Goal: Navigation & Orientation: Go to known website

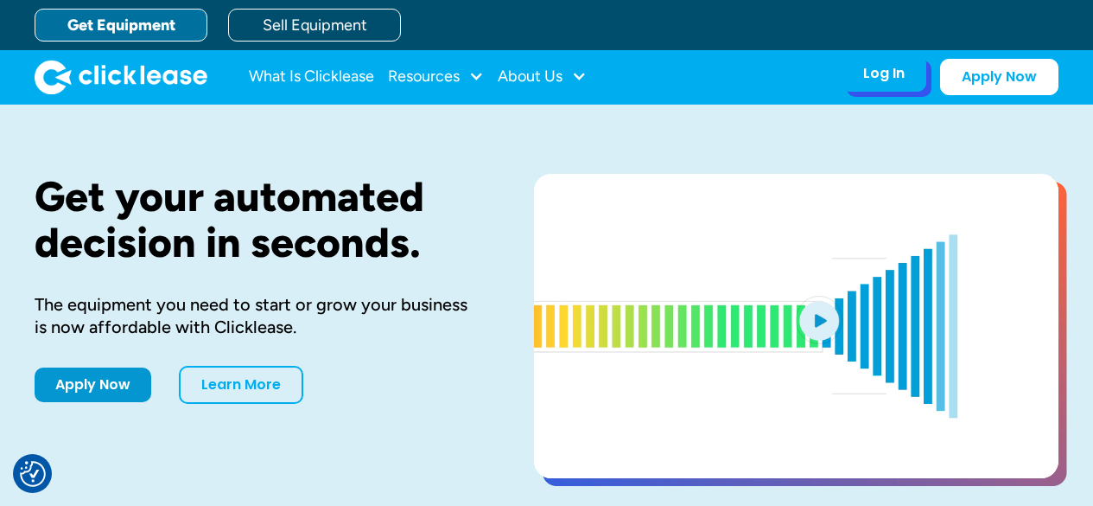
click at [863, 71] on div "Log In Account login I use Clicklease to get my equipment Partner Portal I offe…" at bounding box center [884, 73] width 85 height 36
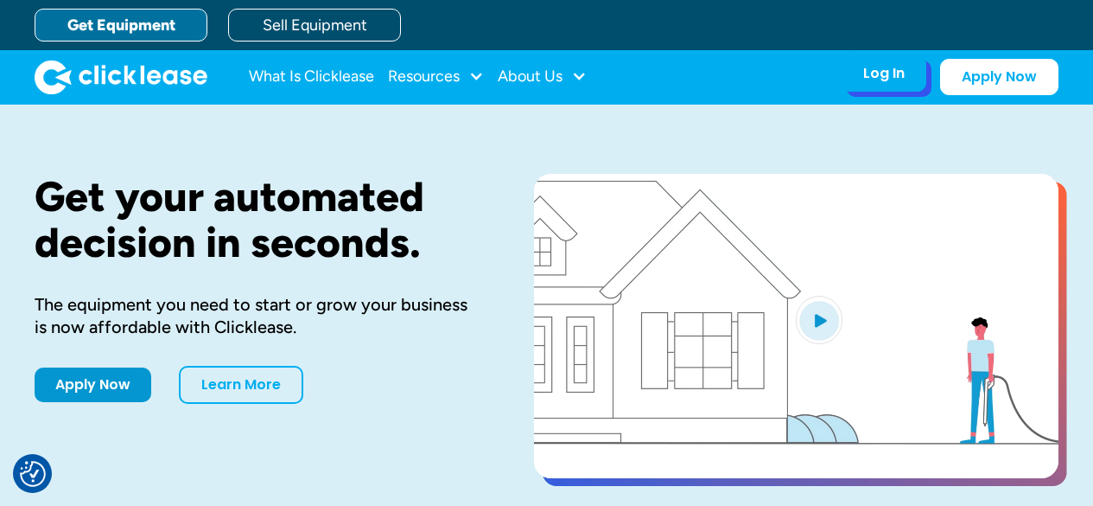
click at [864, 65] on div "Log In" at bounding box center [883, 73] width 41 height 17
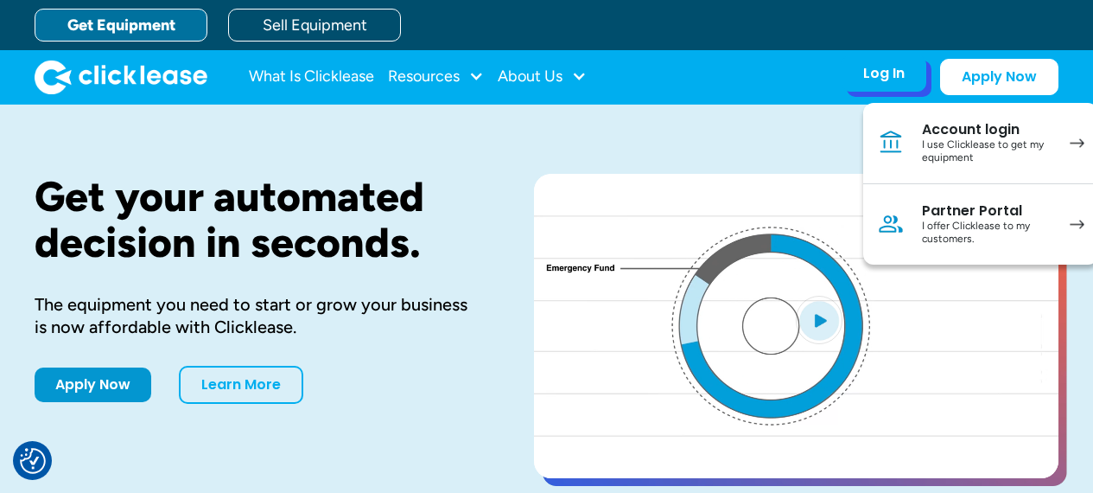
click at [948, 217] on div "Partner Portal" at bounding box center [987, 210] width 131 height 17
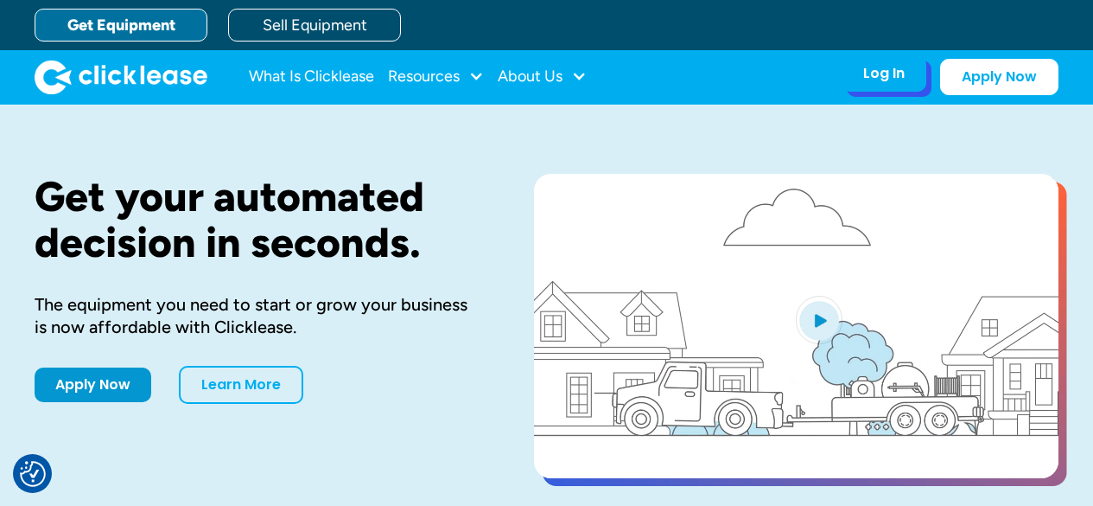
click at [891, 81] on div "Log In" at bounding box center [883, 73] width 41 height 17
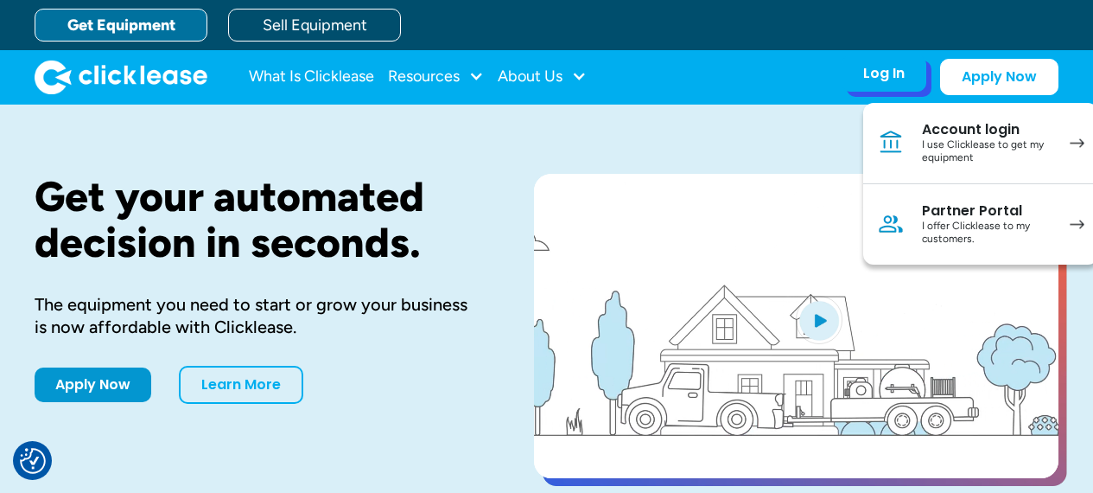
click at [930, 218] on div "Partner Portal" at bounding box center [987, 210] width 131 height 17
